Goal: Task Accomplishment & Management: Complete application form

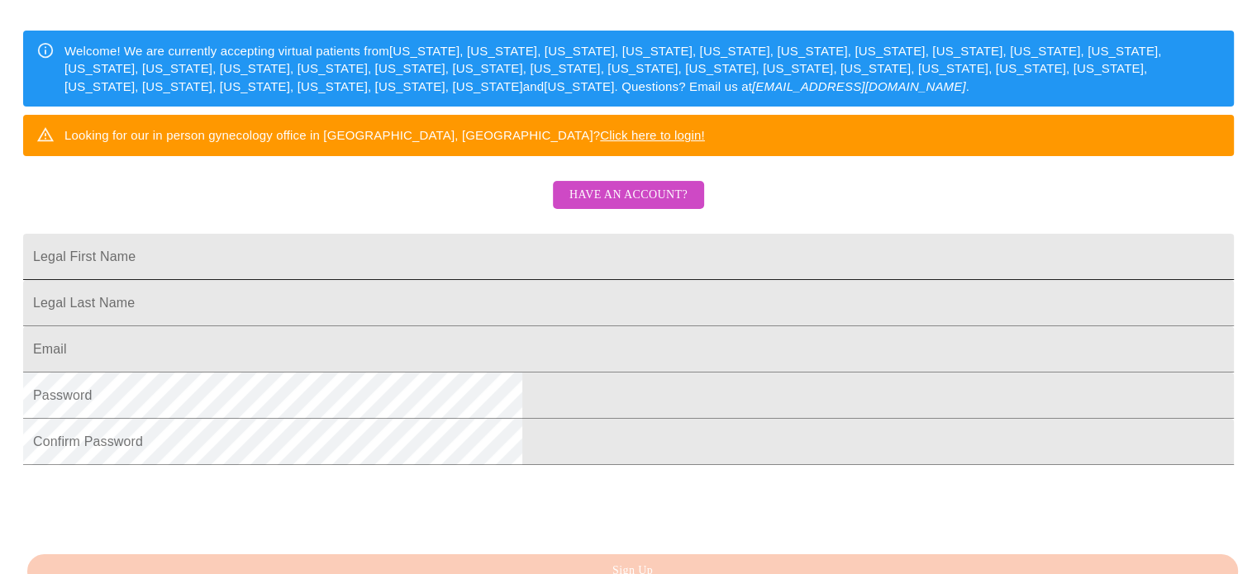
scroll to position [248, 0]
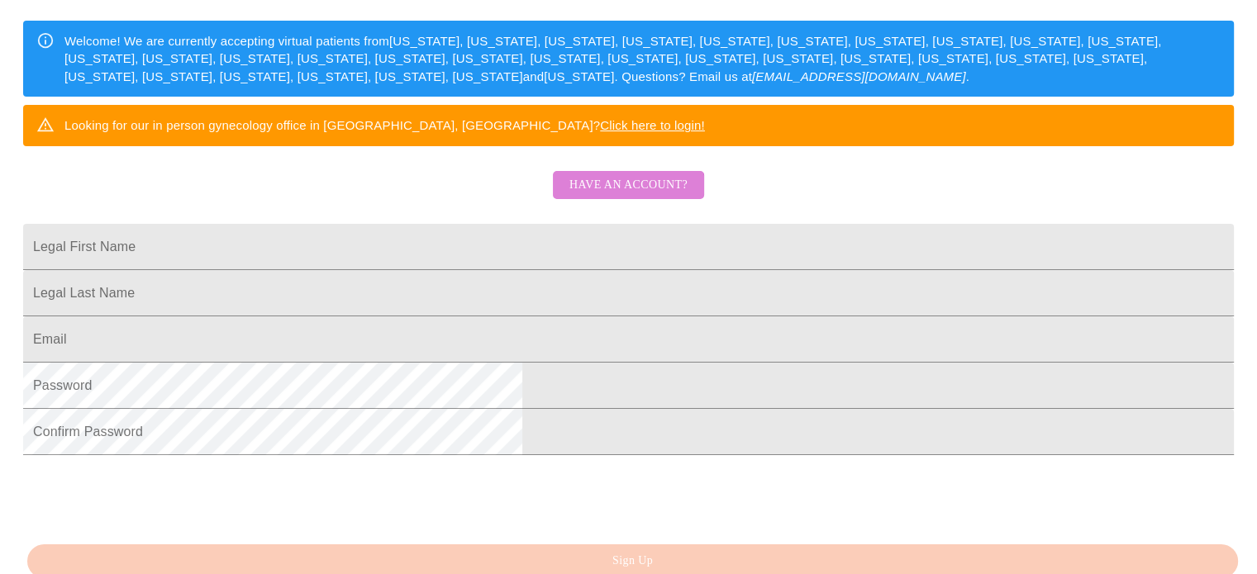
click at [611, 196] on span "Have an account?" at bounding box center [628, 185] width 118 height 21
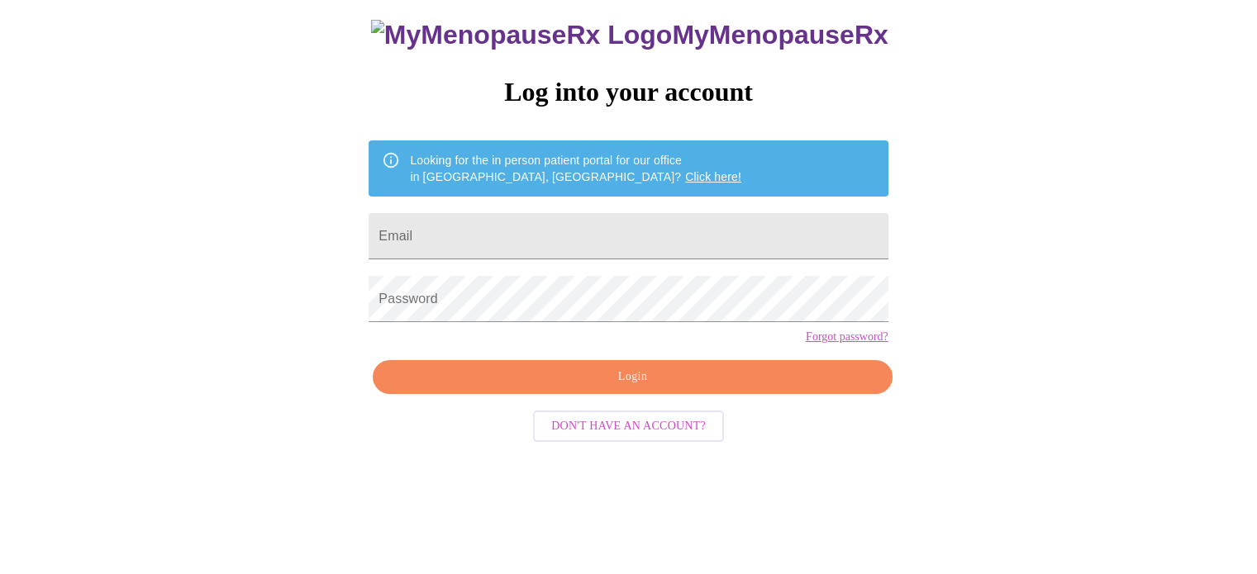
scroll to position [31, 0]
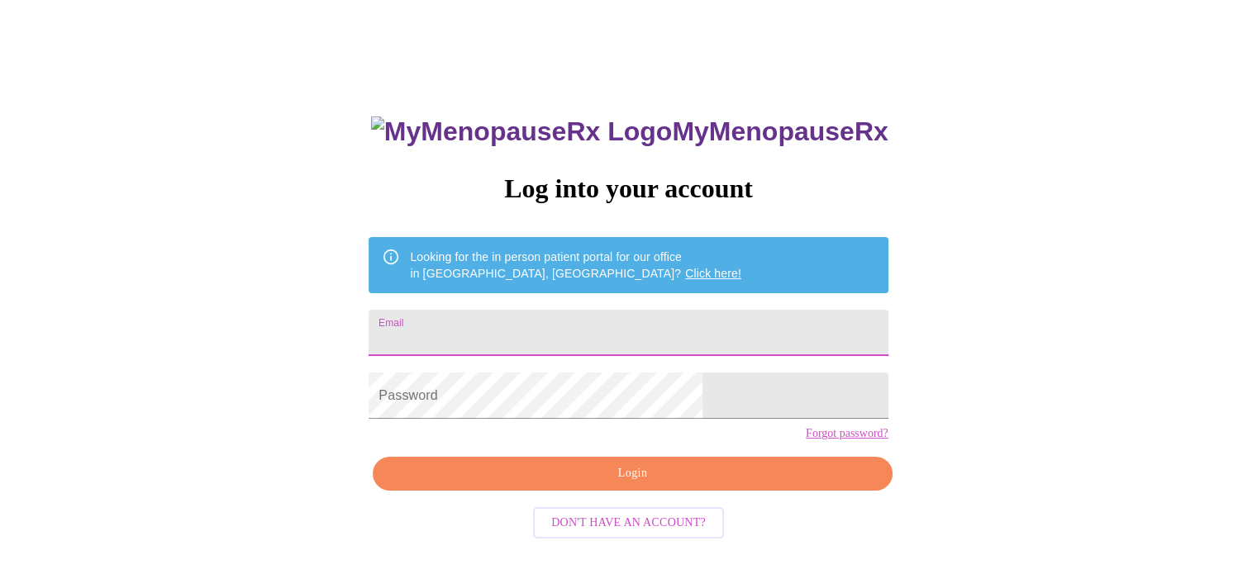
click at [569, 326] on input "Email" at bounding box center [627, 333] width 519 height 46
type input "jpodkasik@yahoo.com"
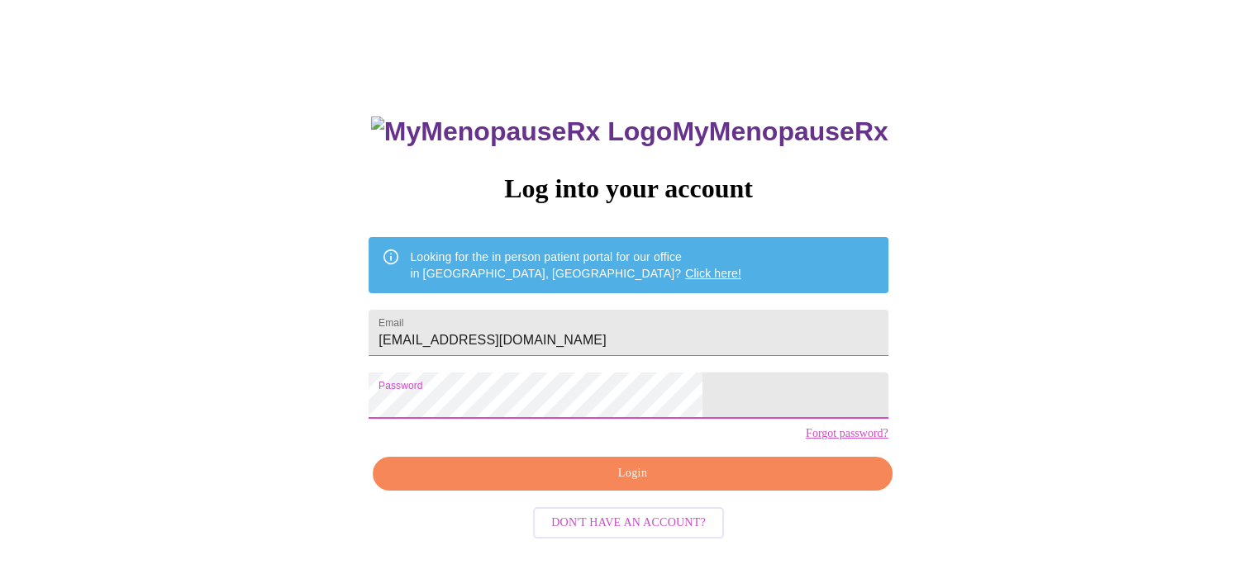
click at [631, 484] on span "Login" at bounding box center [632, 473] width 481 height 21
click at [393, 482] on div "MyMenopauseRx Log into your account Looking for the in person patient portal fo…" at bounding box center [628, 319] width 1243 height 689
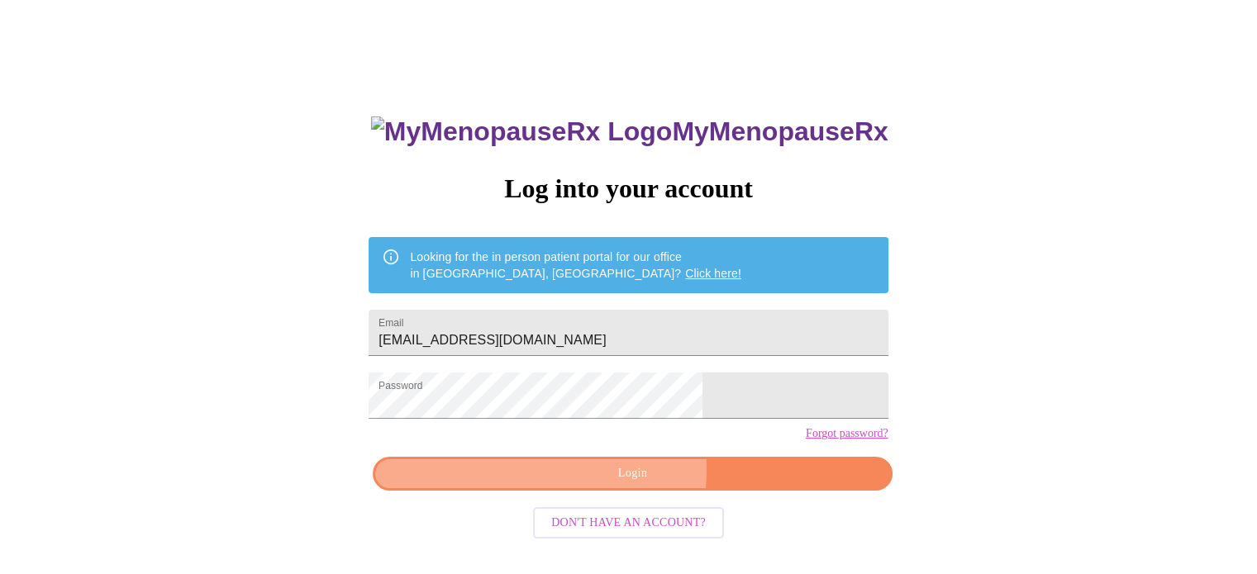
click at [588, 484] on span "Login" at bounding box center [632, 473] width 481 height 21
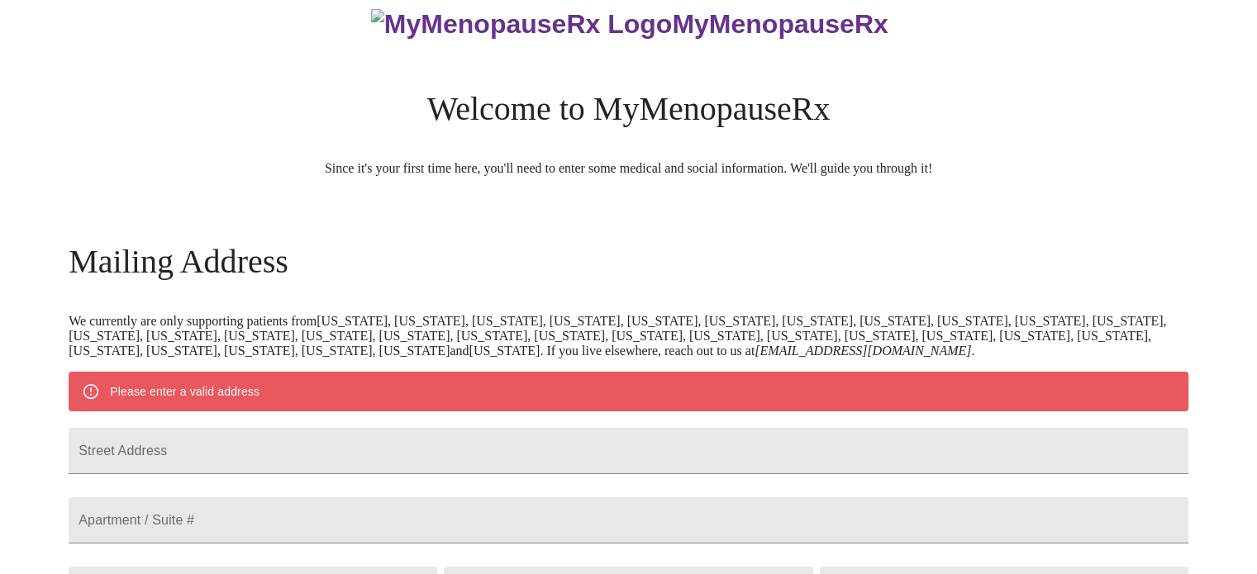
drag, startPoint x: 568, startPoint y: 436, endPoint x: 561, endPoint y: 403, distance: 33.7
click at [561, 403] on div "Please enter a valid address" at bounding box center [628, 392] width 1119 height 40
click at [662, 40] on h3 "MyMenopauseRx" at bounding box center [629, 24] width 1117 height 31
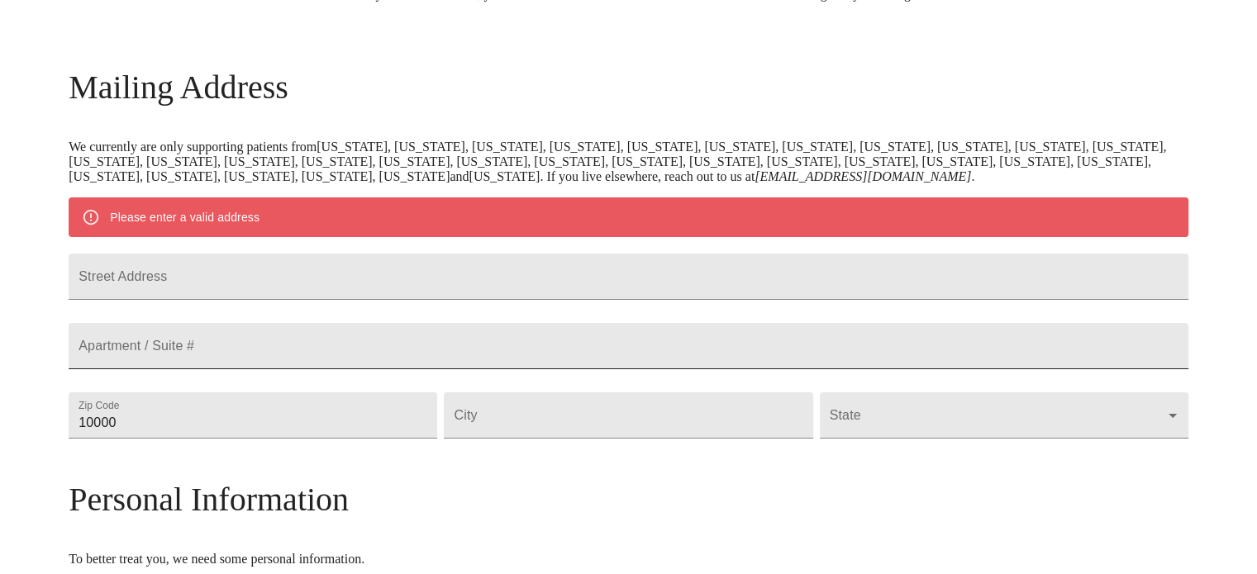
scroll to position [248, 0]
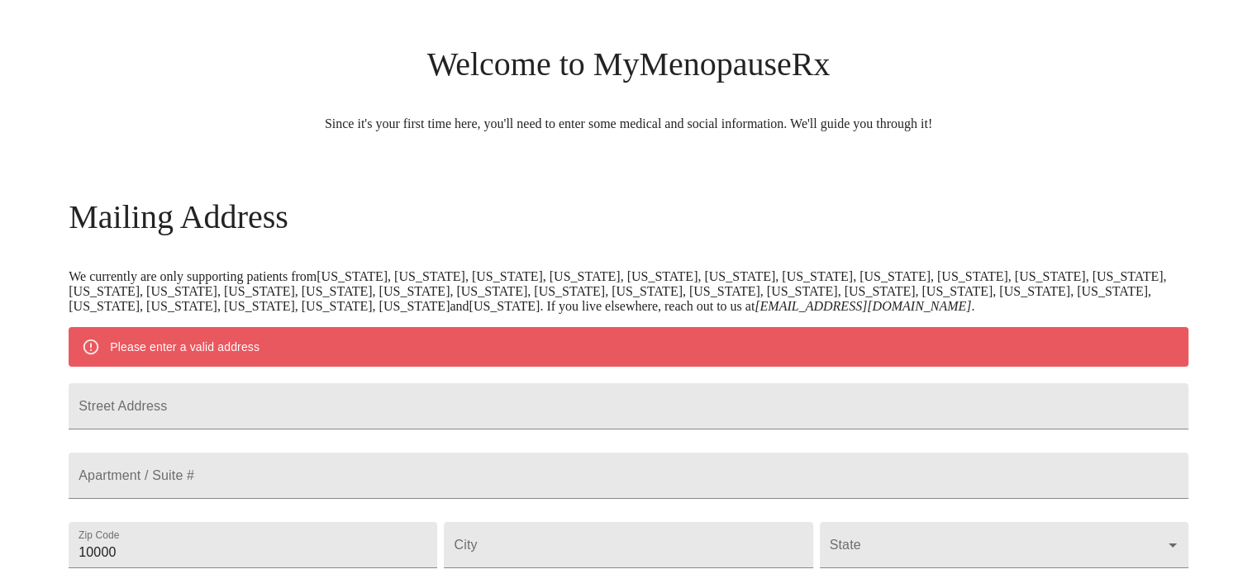
scroll to position [165, 0]
